Goal: Communication & Community: Ask a question

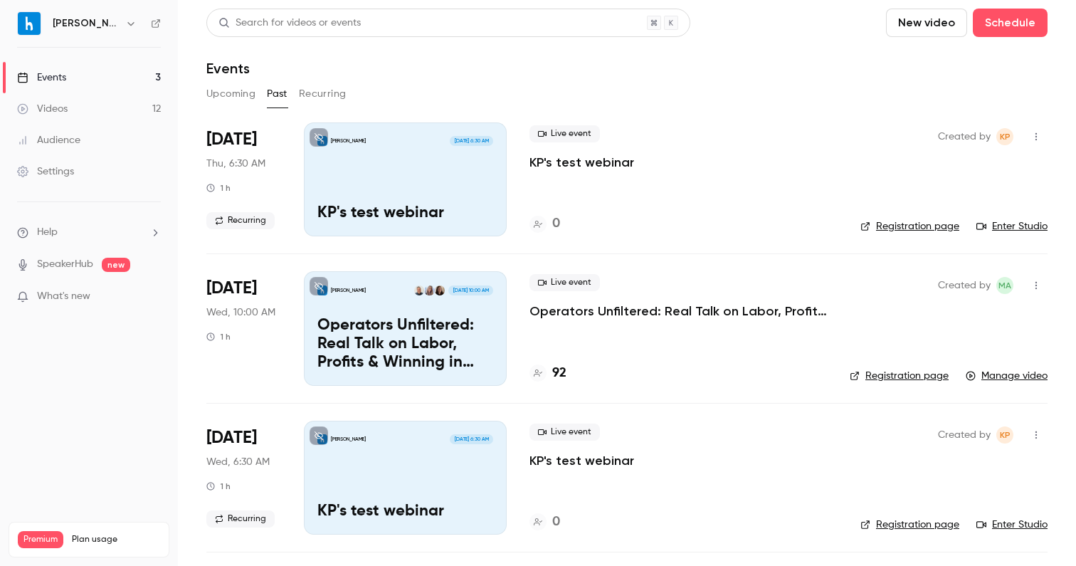
click at [237, 94] on button "Upcoming" at bounding box center [230, 94] width 49 height 23
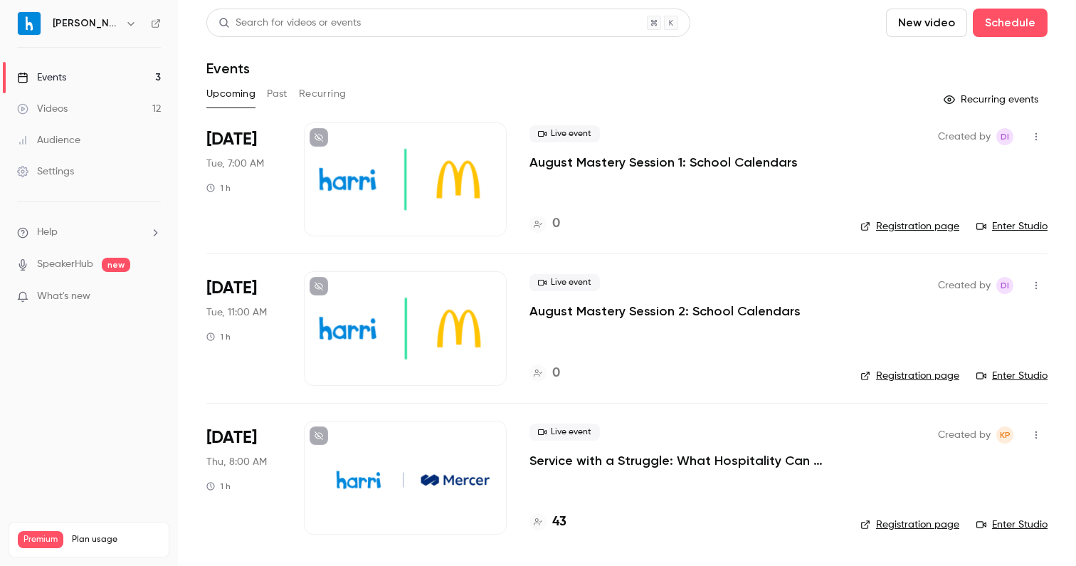
click at [759, 189] on div "Live event August Mastery Session 1: School Calendars 0" at bounding box center [684, 179] width 308 height 114
click at [1037, 132] on icon "button" at bounding box center [1036, 137] width 11 height 10
click at [1037, 132] on div at bounding box center [538, 283] width 1076 height 566
click at [930, 234] on div "Created by DI Registration page Enter Studio" at bounding box center [954, 179] width 187 height 114
click at [929, 229] on link "Registration page" at bounding box center [910, 226] width 99 height 14
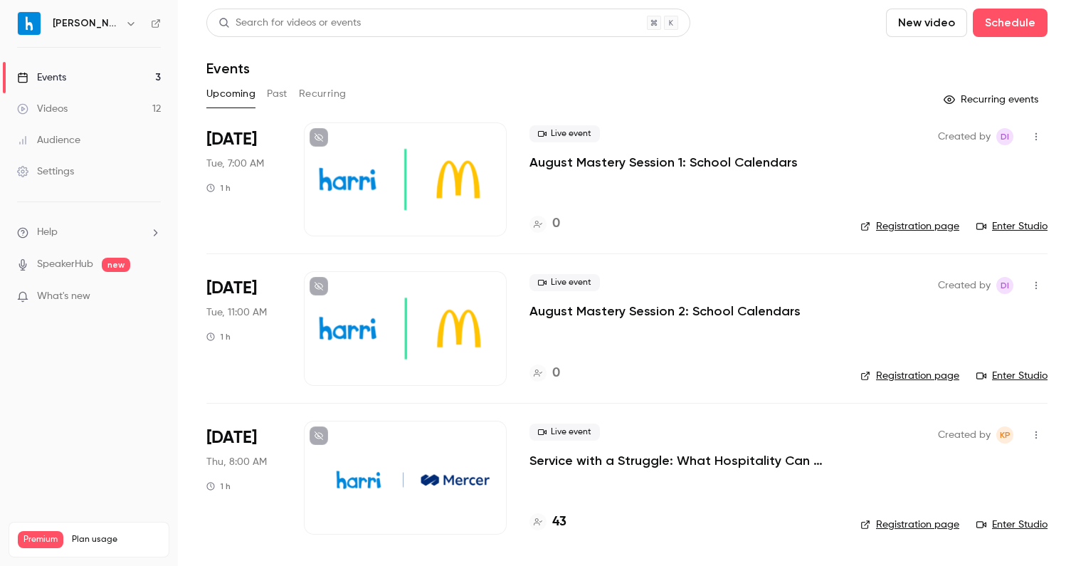
click at [1034, 283] on icon "button" at bounding box center [1036, 286] width 11 height 10
click at [881, 283] on div at bounding box center [538, 283] width 1076 height 566
click at [1021, 376] on link "Enter Studio" at bounding box center [1012, 376] width 71 height 14
click at [1037, 283] on icon "button" at bounding box center [1036, 286] width 11 height 10
click at [698, 392] on div at bounding box center [538, 283] width 1076 height 566
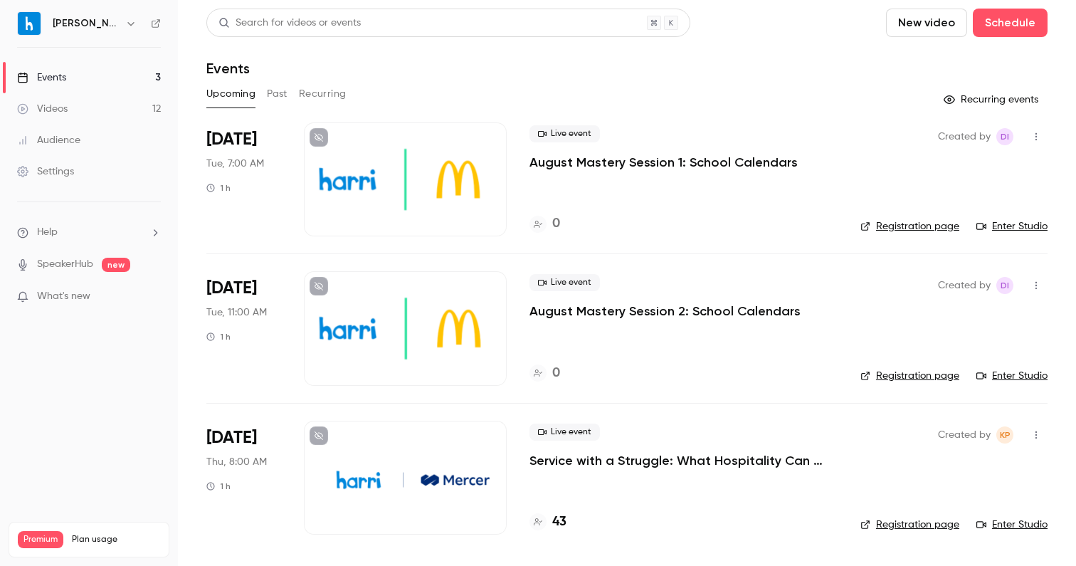
click at [953, 102] on icon "button" at bounding box center [949, 99] width 11 height 11
click at [991, 100] on button "Recurring events" at bounding box center [993, 99] width 110 height 23
click at [975, 107] on button "Recurring events" at bounding box center [993, 99] width 110 height 23
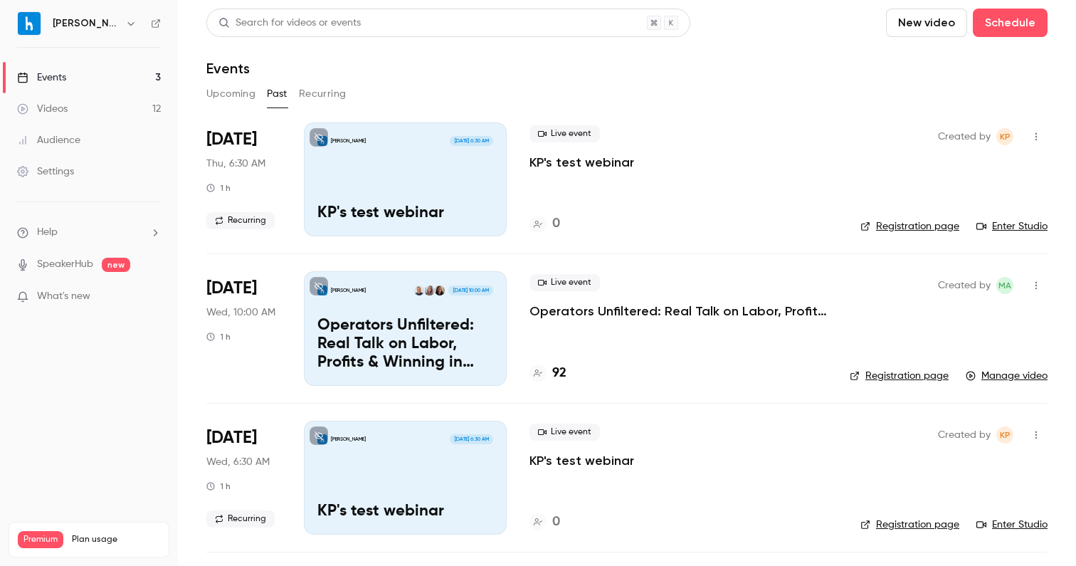
click at [214, 95] on button "Upcoming" at bounding box center [230, 94] width 49 height 23
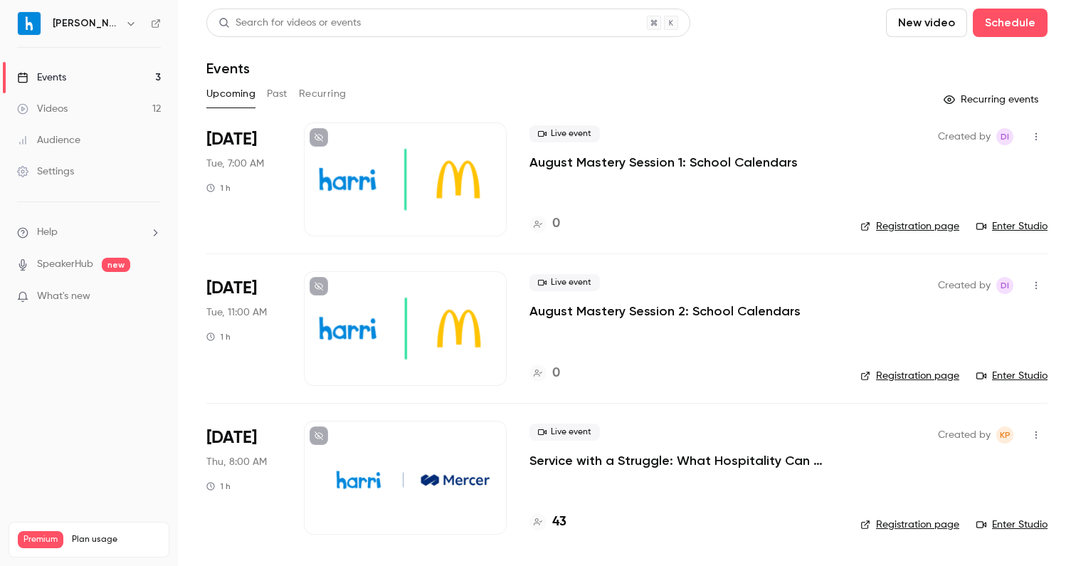
click at [1037, 137] on icon "button" at bounding box center [1036, 137] width 11 height 10
click at [1037, 137] on div at bounding box center [538, 283] width 1076 height 566
click at [965, 96] on button "Recurring events" at bounding box center [993, 99] width 110 height 23
click at [965, 97] on button "Recurring events" at bounding box center [993, 99] width 110 height 23
click at [327, 95] on button "Recurring" at bounding box center [323, 94] width 48 height 23
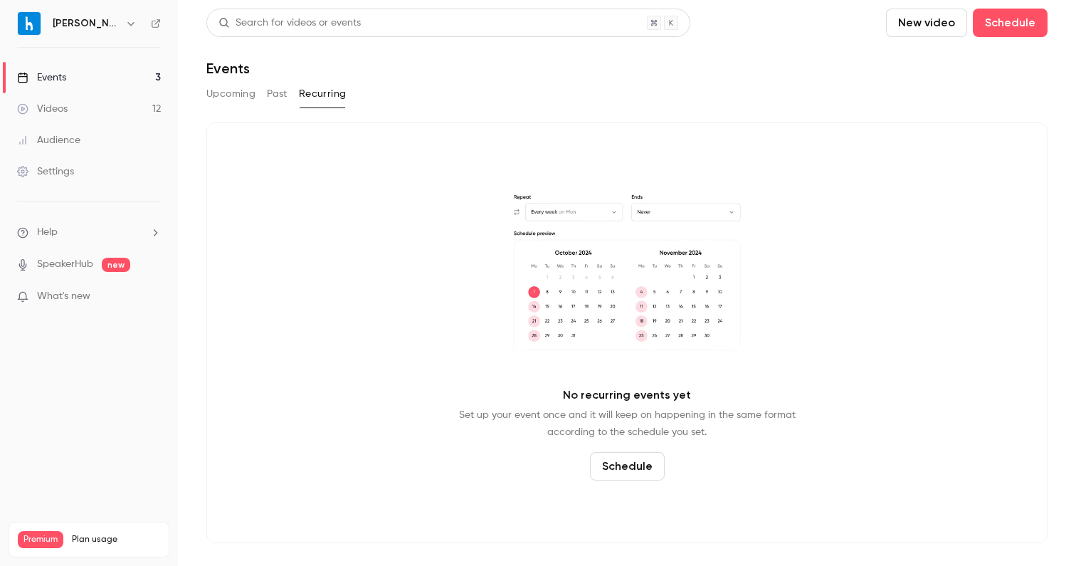
click at [222, 93] on button "Upcoming" at bounding box center [230, 94] width 49 height 23
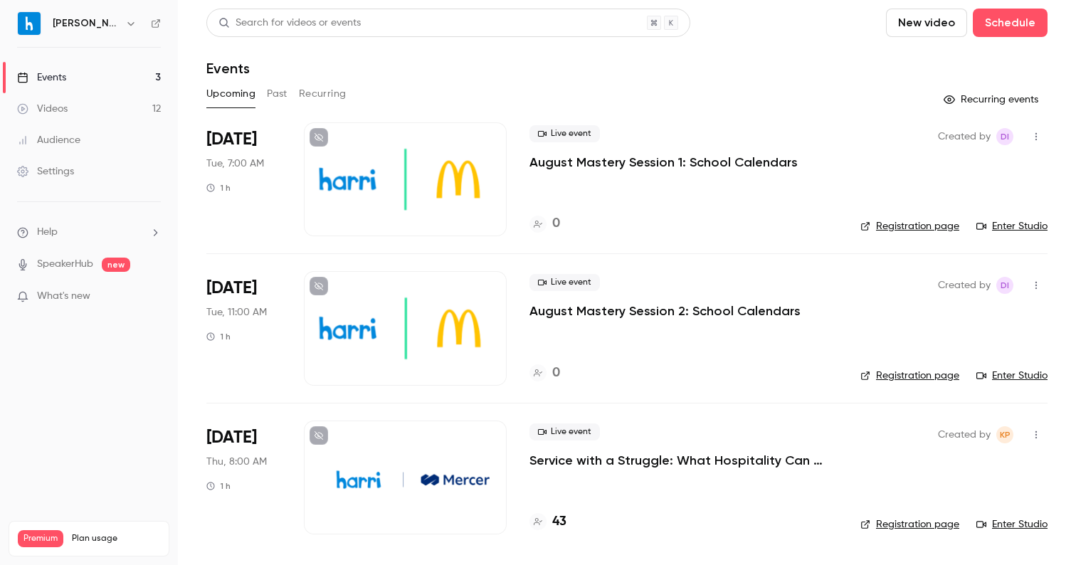
click at [647, 480] on div "Live event Service with a Struggle: What Hospitality Can Teach Us About Support…" at bounding box center [684, 478] width 308 height 114
click at [74, 27] on h6 "[PERSON_NAME]" at bounding box center [86, 23] width 67 height 14
click at [51, 11] on div "[PERSON_NAME]" at bounding box center [89, 23] width 144 height 24
click at [55, 20] on h6 "[PERSON_NAME]" at bounding box center [86, 23] width 67 height 14
click at [23, 27] on img at bounding box center [29, 23] width 23 height 23
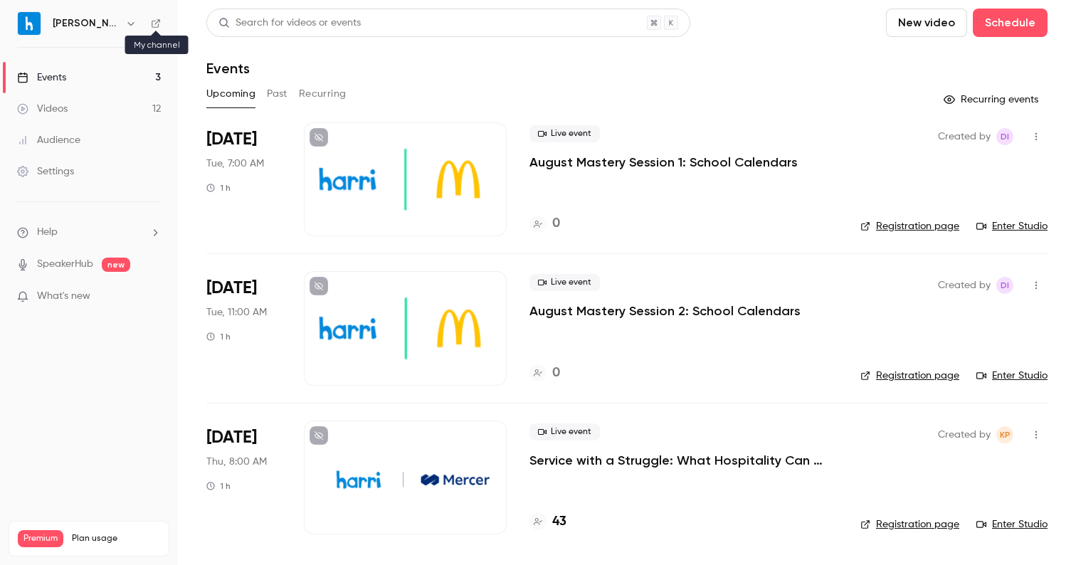
click at [157, 22] on icon at bounding box center [156, 23] width 9 height 9
click at [88, 231] on li "Help" at bounding box center [89, 232] width 144 height 15
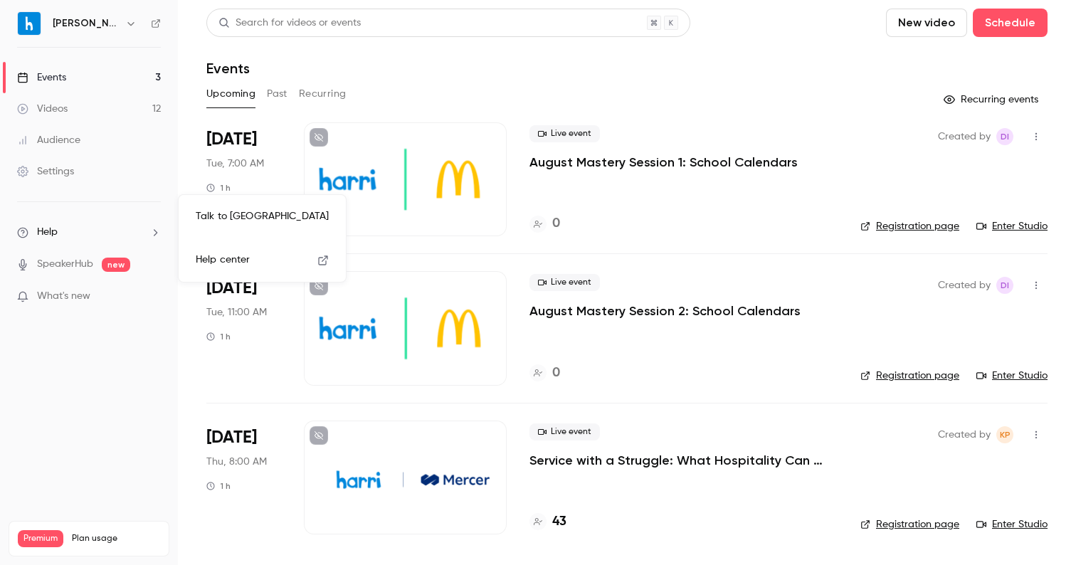
click at [209, 214] on link "Talk to us" at bounding box center [262, 217] width 156 height 38
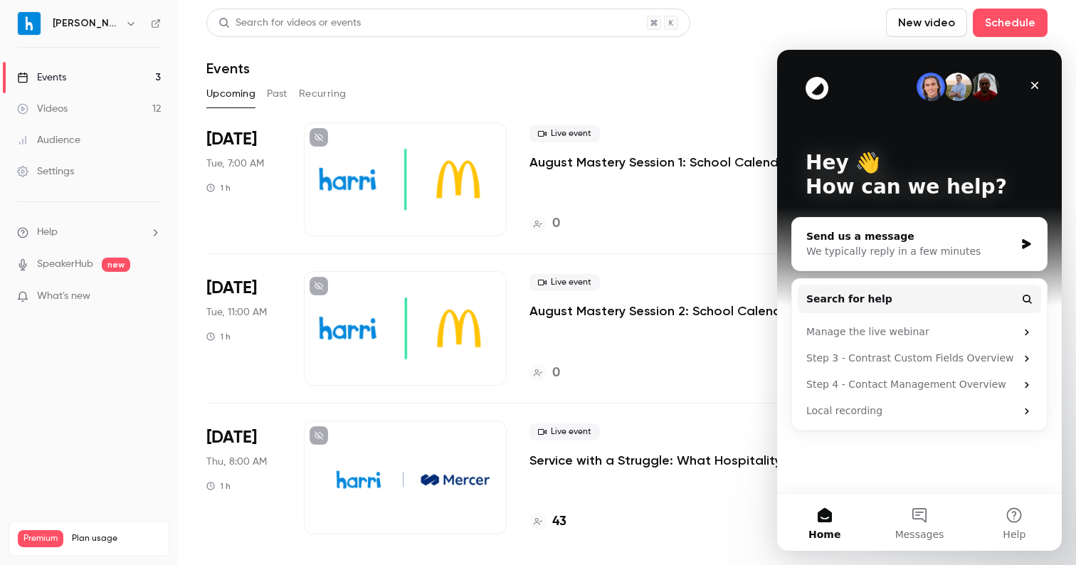
click at [890, 243] on div "Send us a message" at bounding box center [911, 236] width 209 height 15
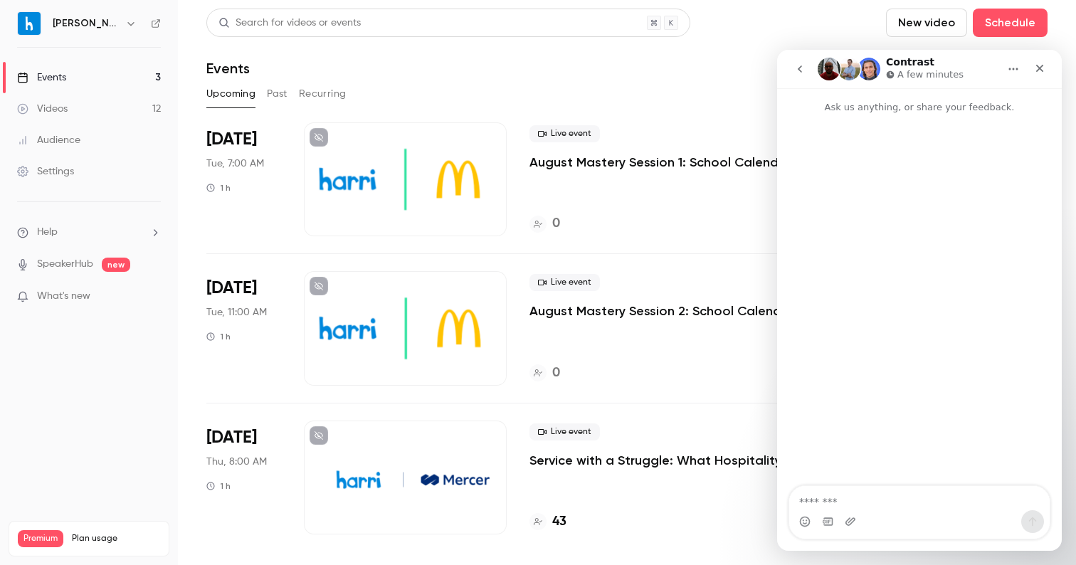
click at [838, 497] on textarea "Message…" at bounding box center [920, 498] width 261 height 24
type textarea "**********"
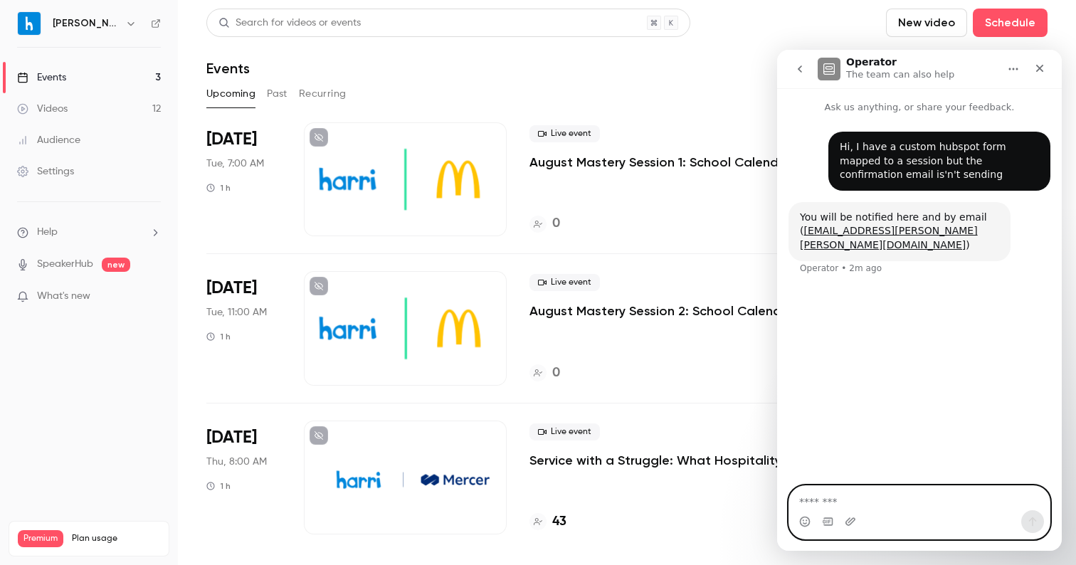
click at [866, 501] on textarea "Message…" at bounding box center [920, 498] width 261 height 24
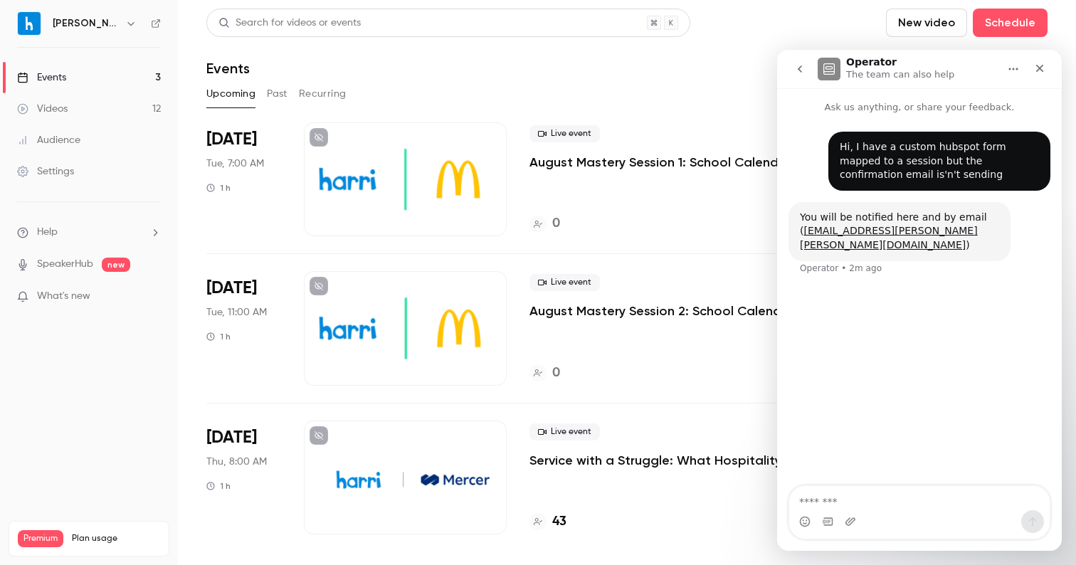
click at [1015, 70] on icon "Home" at bounding box center [1013, 68] width 11 height 11
click at [921, 288] on div "Hi, I have a custom hubspot form mapped to a session but the confirmation email…" at bounding box center [919, 301] width 285 height 373
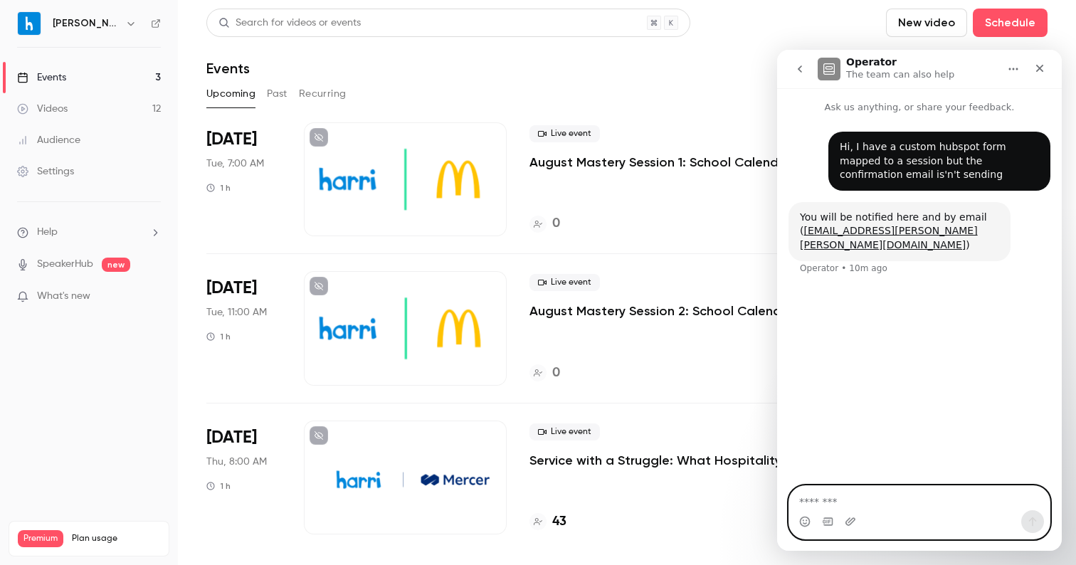
click at [864, 491] on textarea "Message…" at bounding box center [920, 498] width 261 height 24
type textarea "**"
type textarea "**********"
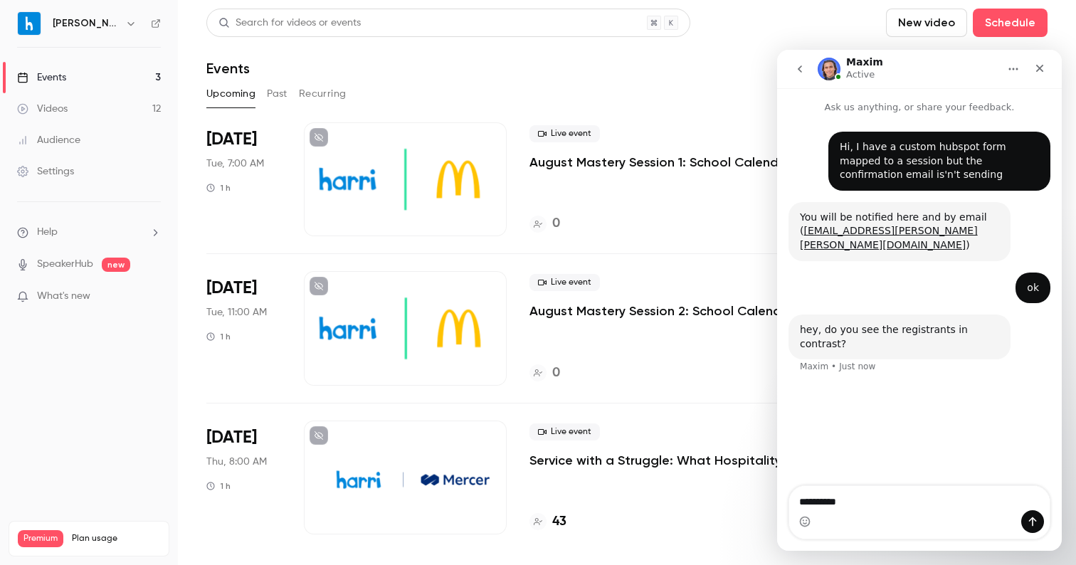
click at [866, 510] on div "Intercom messenger" at bounding box center [920, 521] width 261 height 23
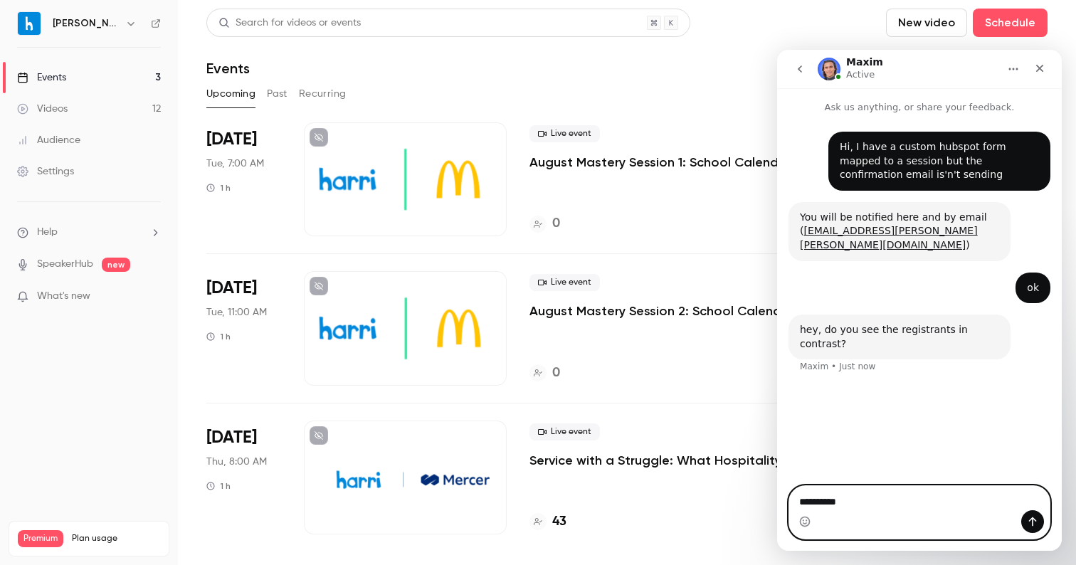
click at [865, 509] on textarea "**********" at bounding box center [920, 498] width 261 height 24
type textarea "*******"
type textarea "**********"
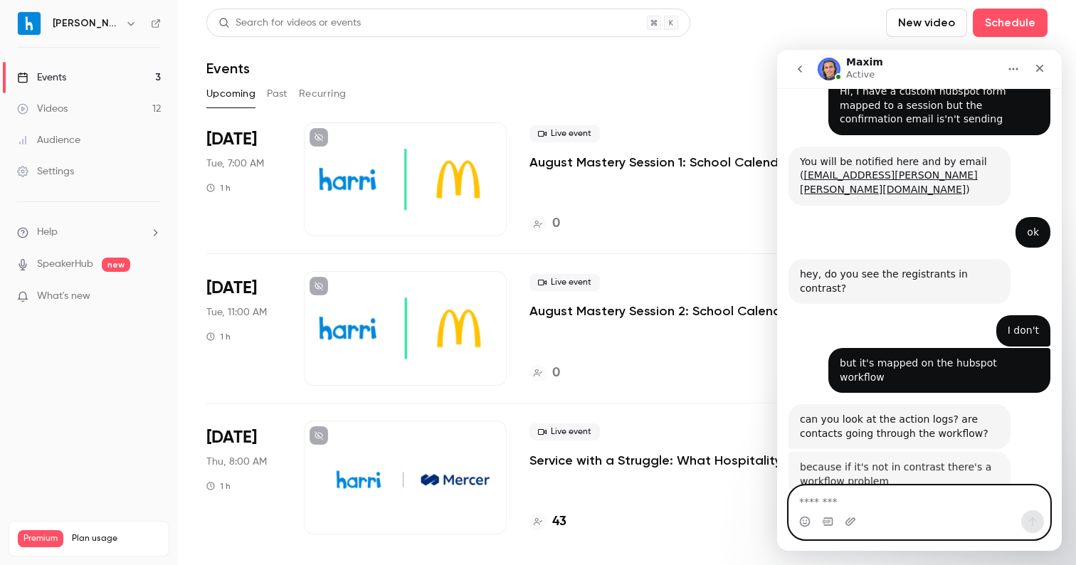
scroll to position [53, 0]
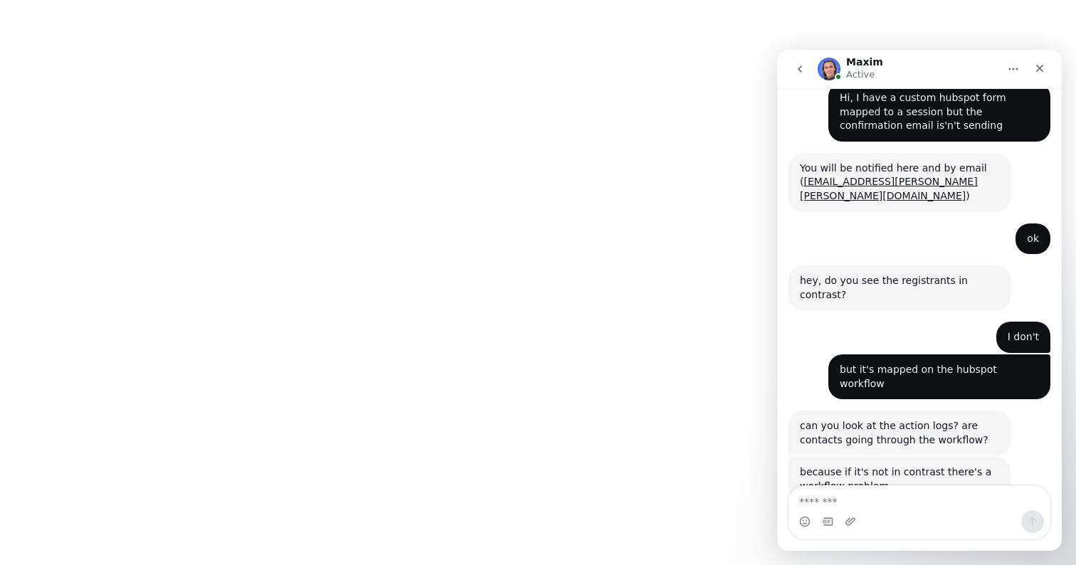
scroll to position [53, 0]
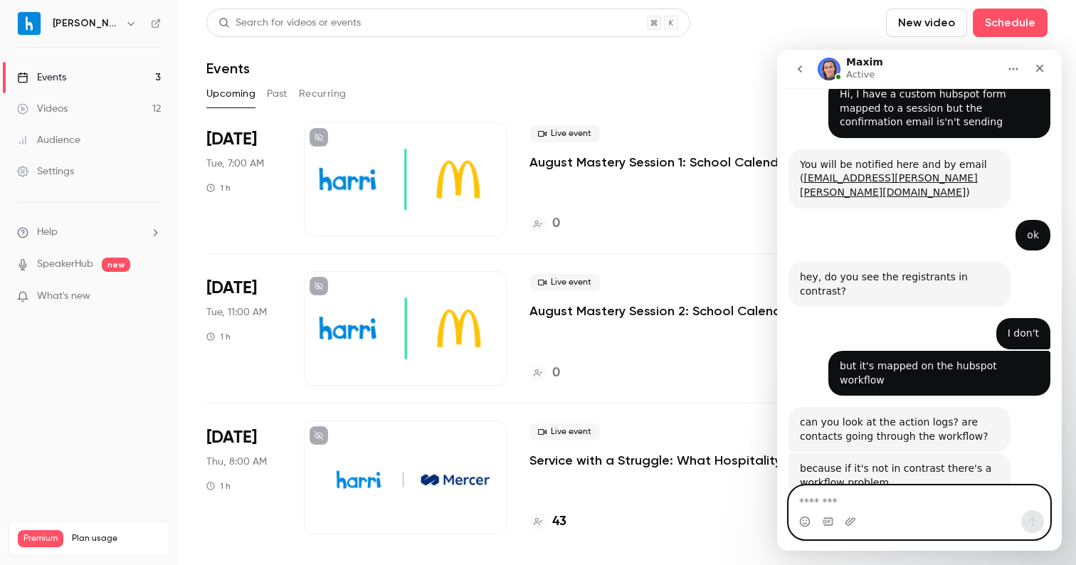
click at [825, 496] on textarea "Message…" at bounding box center [920, 498] width 261 height 24
type textarea "*********"
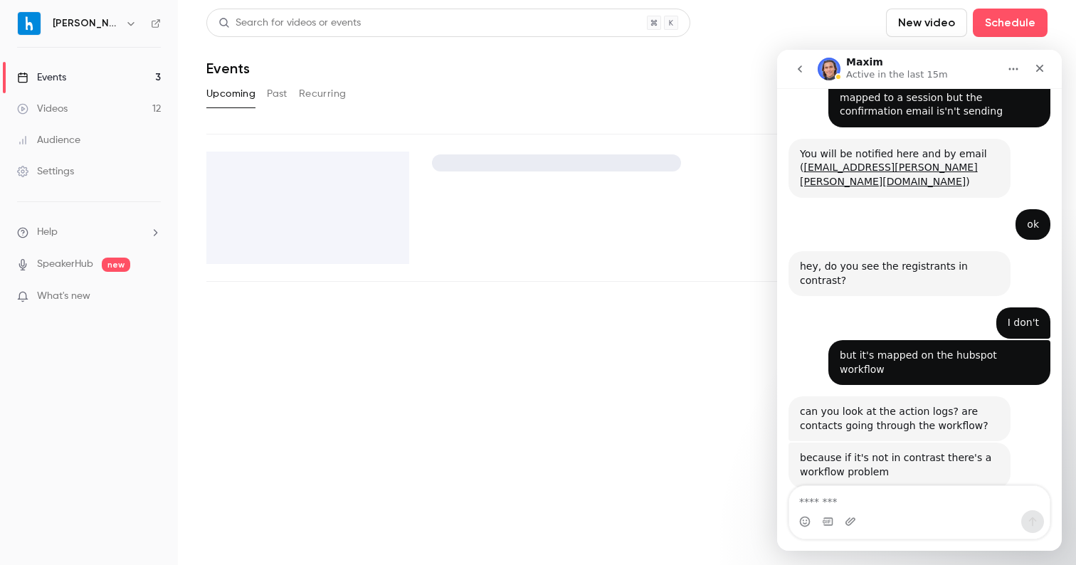
scroll to position [95, 0]
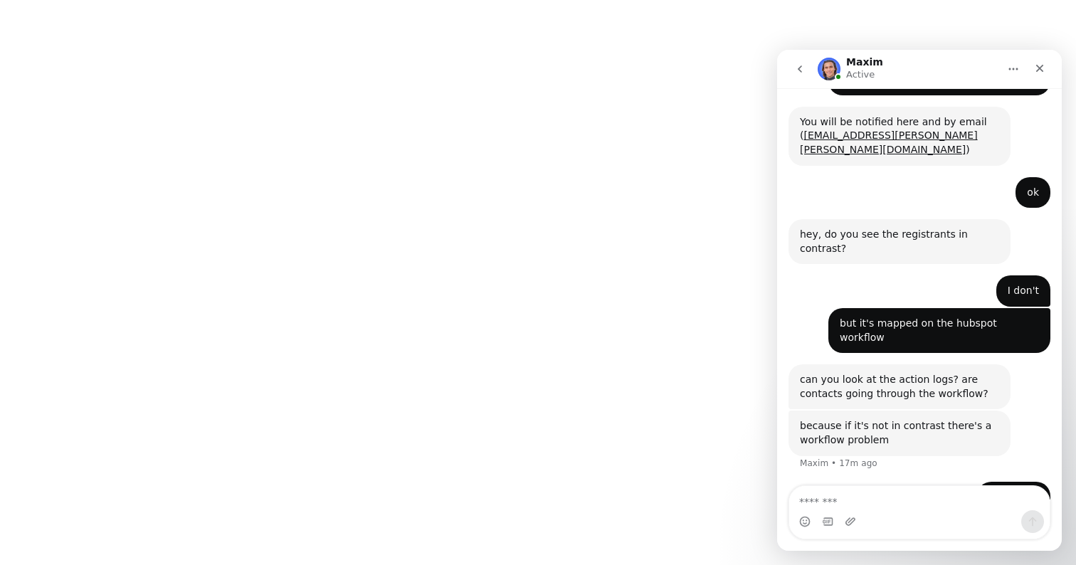
scroll to position [95, 0]
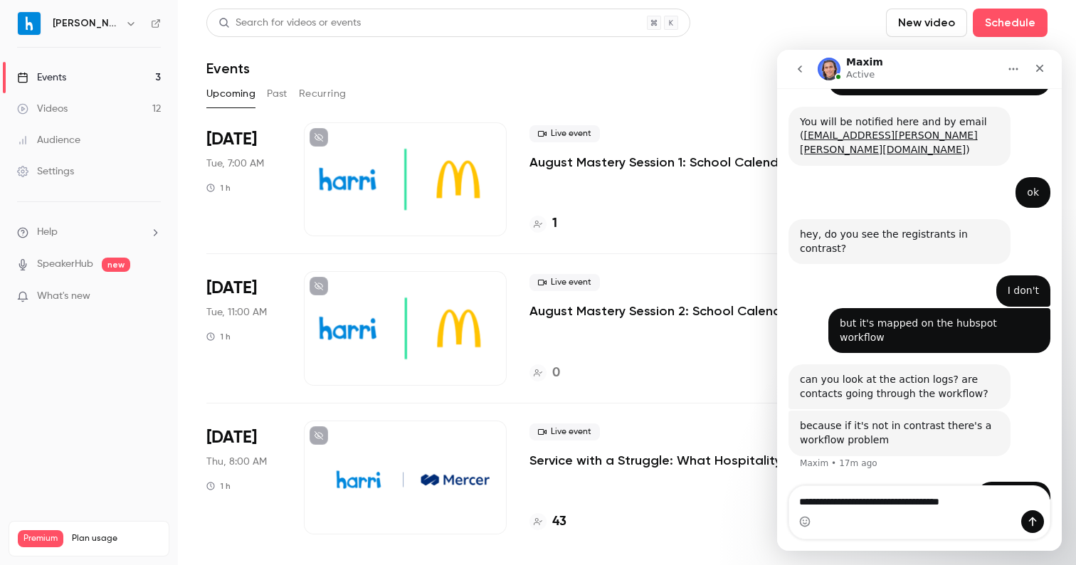
type textarea "**********"
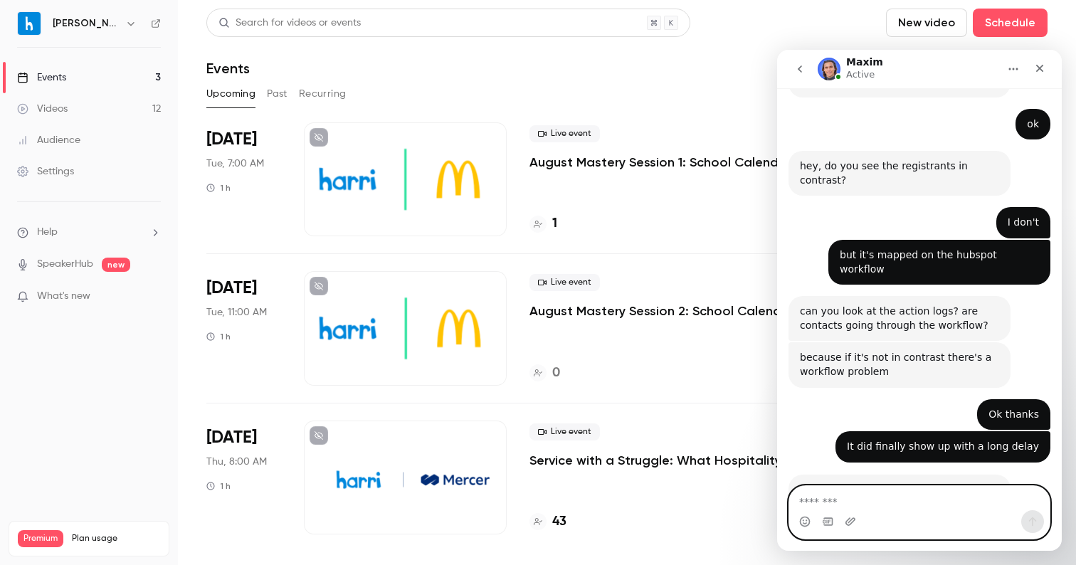
scroll to position [184, 0]
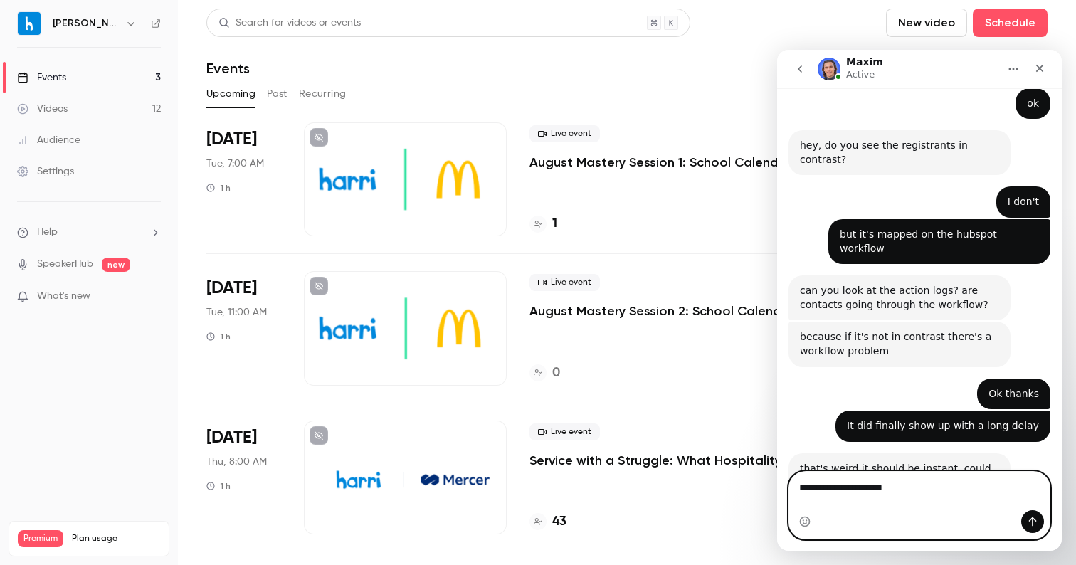
type textarea "**********"
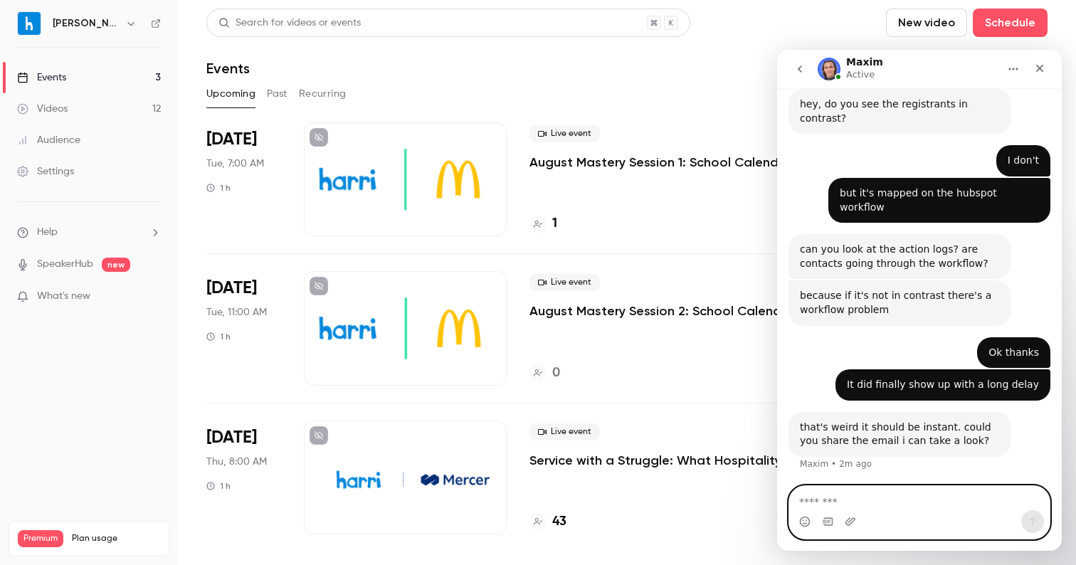
scroll to position [226, 0]
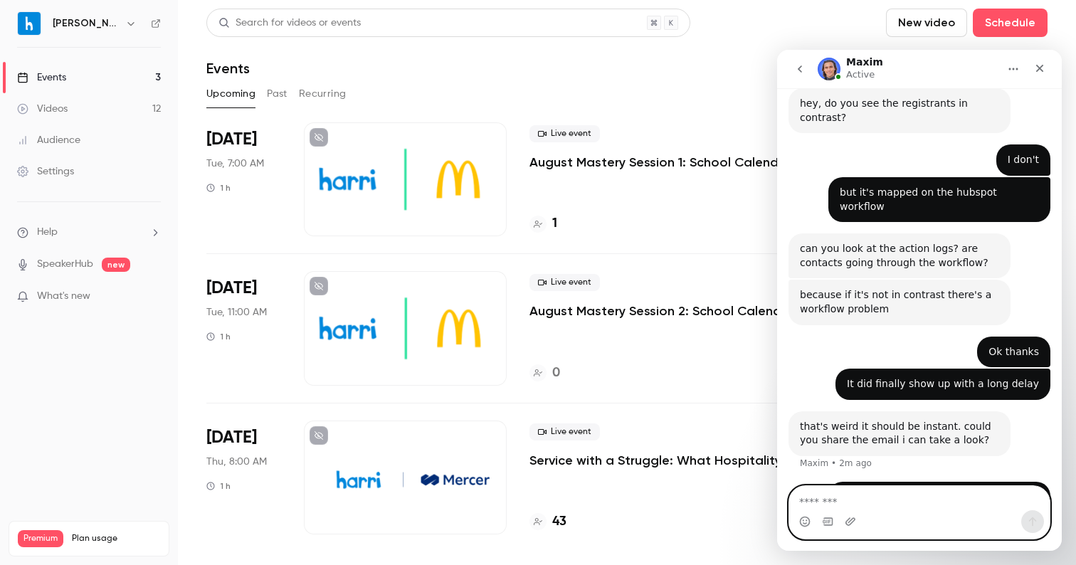
click at [849, 506] on textarea "Message…" at bounding box center [920, 498] width 261 height 24
type textarea "**********"
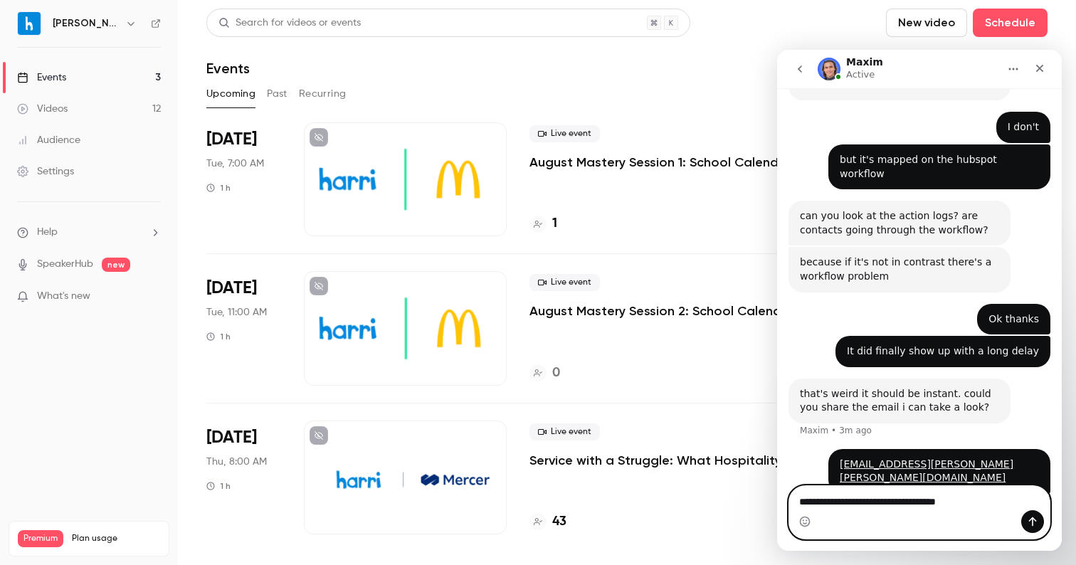
type textarea "**********"
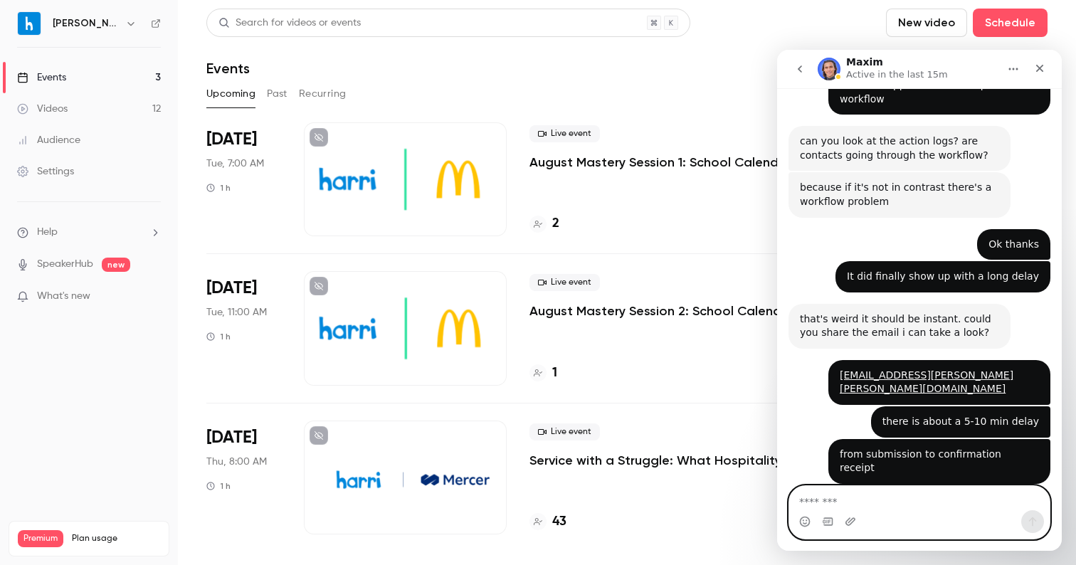
scroll to position [334, 0]
